Goal: Information Seeking & Learning: Learn about a topic

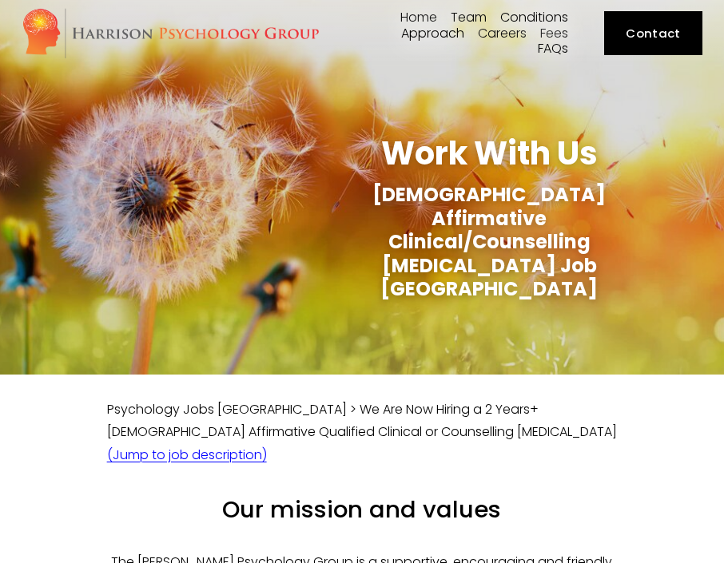
click at [498, 37] on link "Careers" at bounding box center [502, 33] width 49 height 15
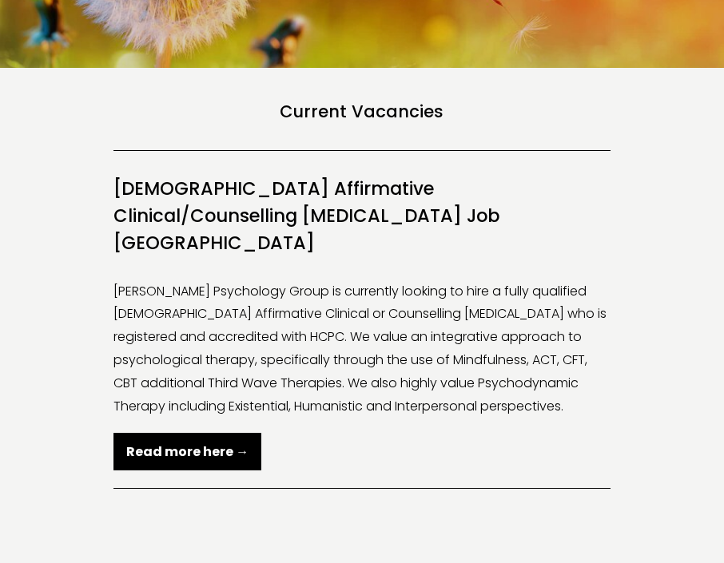
scroll to position [256, 0]
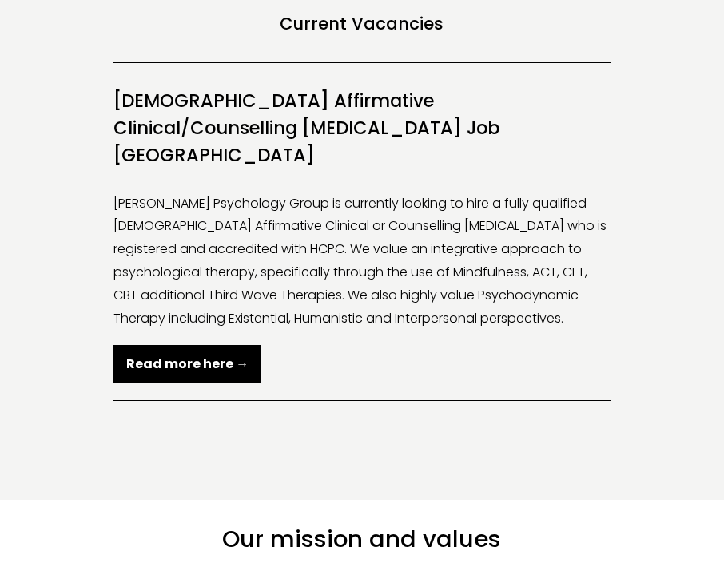
click at [192, 355] on strong "Read more here →" at bounding box center [187, 364] width 122 height 18
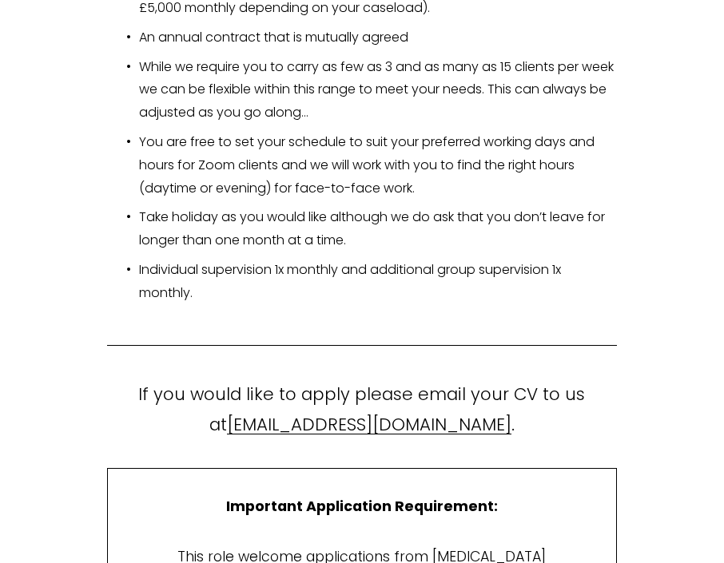
scroll to position [3820, 0]
